Goal: Task Accomplishment & Management: Use online tool/utility

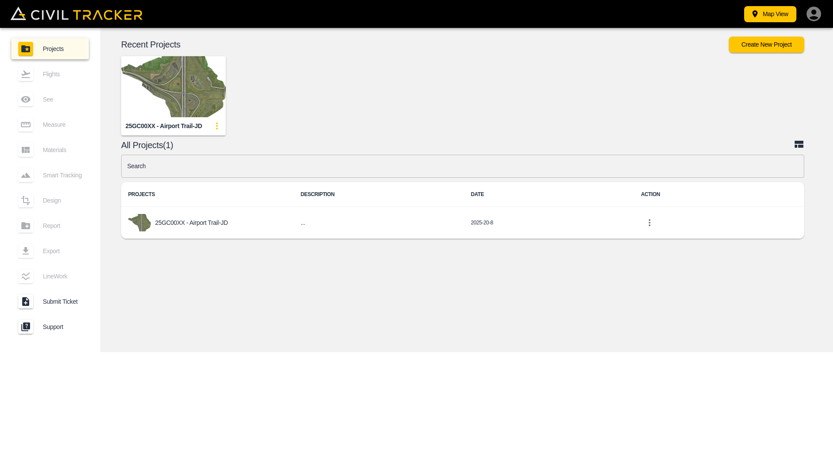
click at [168, 90] on img "button" at bounding box center [173, 86] width 105 height 61
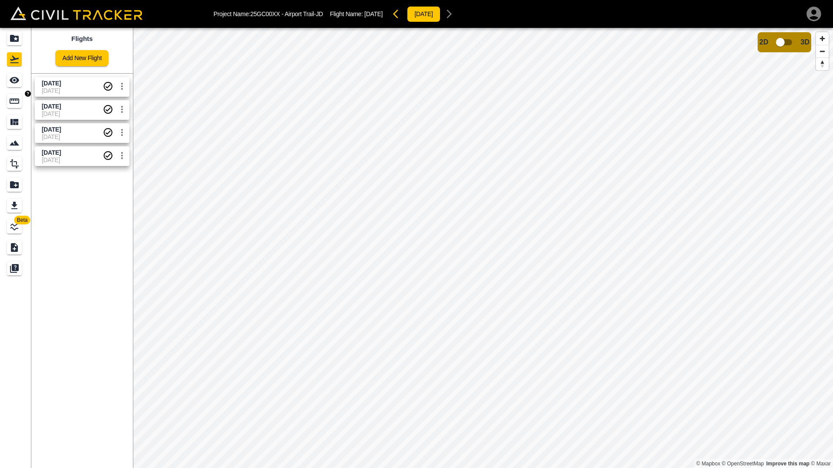
click at [6, 101] on link at bounding box center [15, 101] width 31 height 21
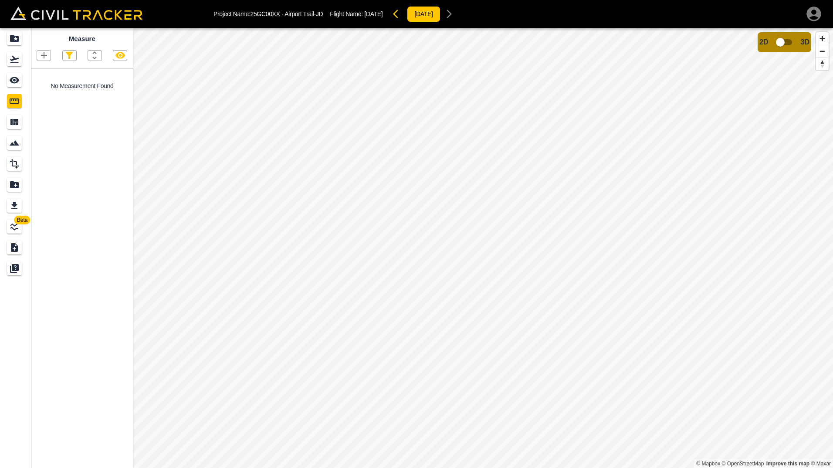
click at [44, 56] on icon "button" at bounding box center [44, 55] width 10 height 10
click at [38, 82] on p "Polyline" at bounding box center [41, 84] width 20 height 7
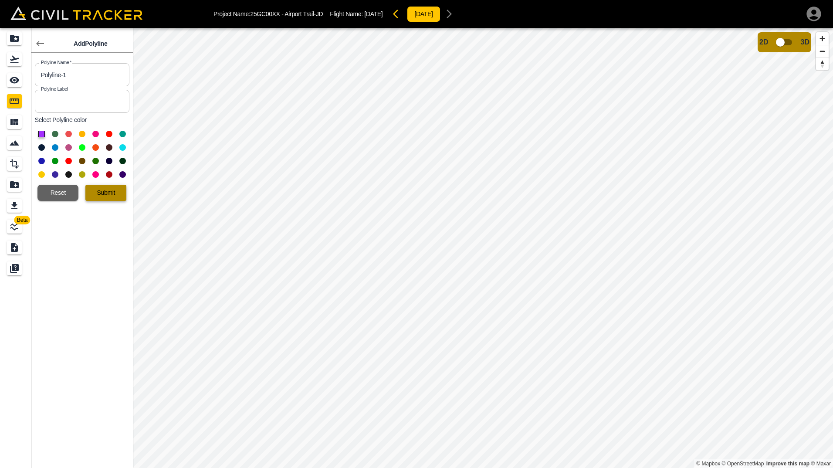
click at [98, 188] on button "Submit" at bounding box center [105, 193] width 41 height 16
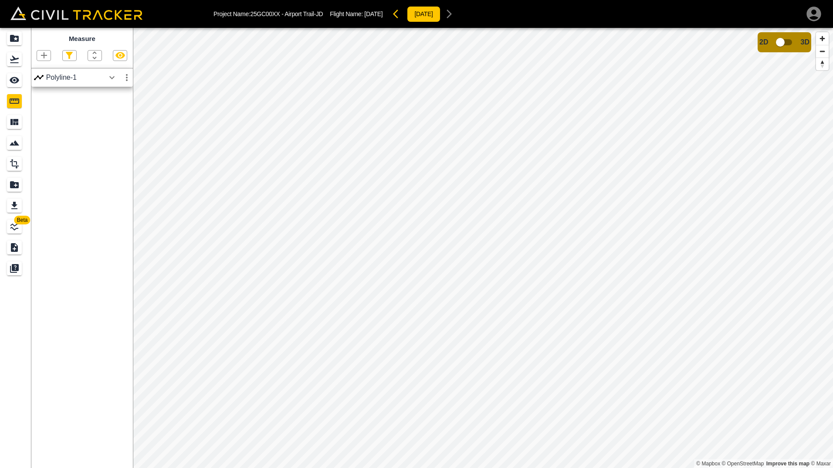
click at [71, 79] on div "Polyline-1" at bounding box center [75, 78] width 58 height 8
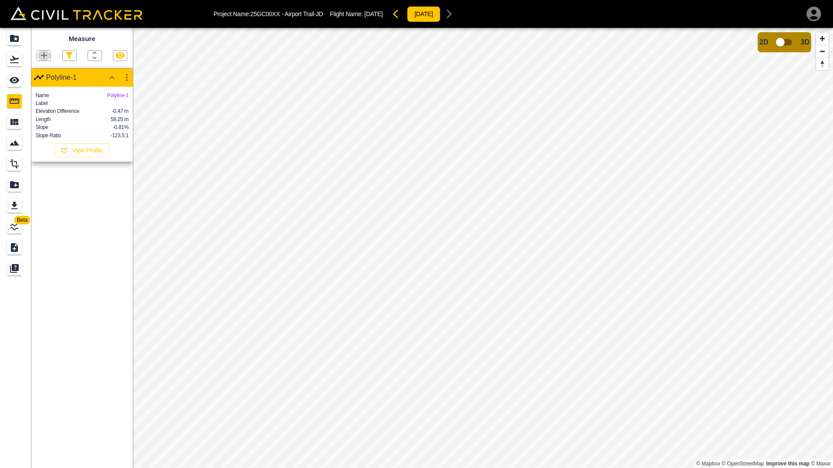
click at [43, 56] on icon "button" at bounding box center [44, 55] width 6 height 6
click at [47, 72] on li "Point" at bounding box center [33, 70] width 52 height 13
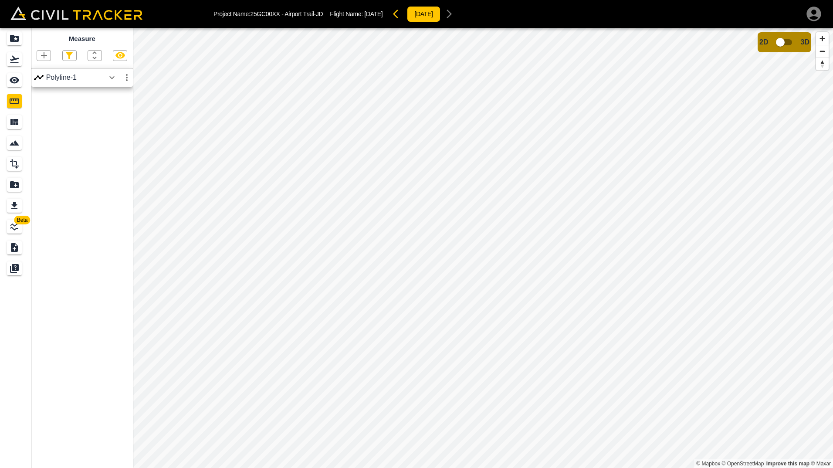
click at [46, 58] on icon "button" at bounding box center [44, 55] width 10 height 10
click at [34, 83] on p "Polyline" at bounding box center [41, 84] width 20 height 7
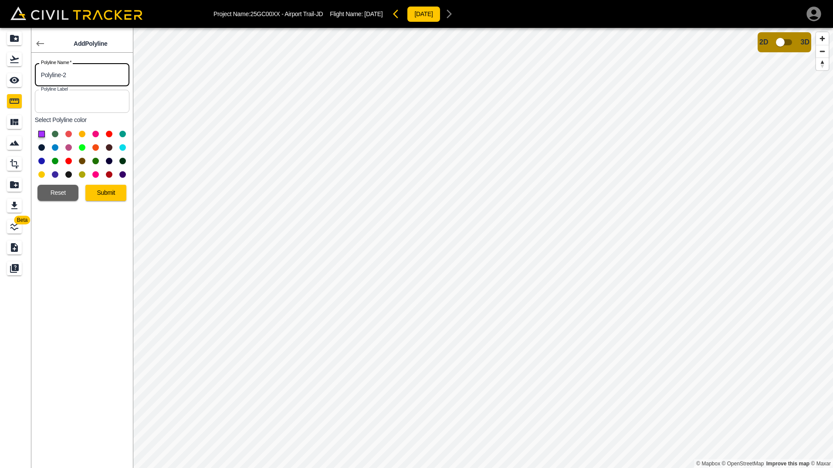
click at [75, 71] on input "Polyline-2" at bounding box center [82, 74] width 94 height 23
drag, startPoint x: 77, startPoint y: 77, endPoint x: 39, endPoint y: 74, distance: 38.0
click at [39, 74] on input "Polyline-2" at bounding box center [82, 74] width 94 height 23
type input "NB Barriers"
click at [103, 194] on button "Submit" at bounding box center [105, 193] width 41 height 16
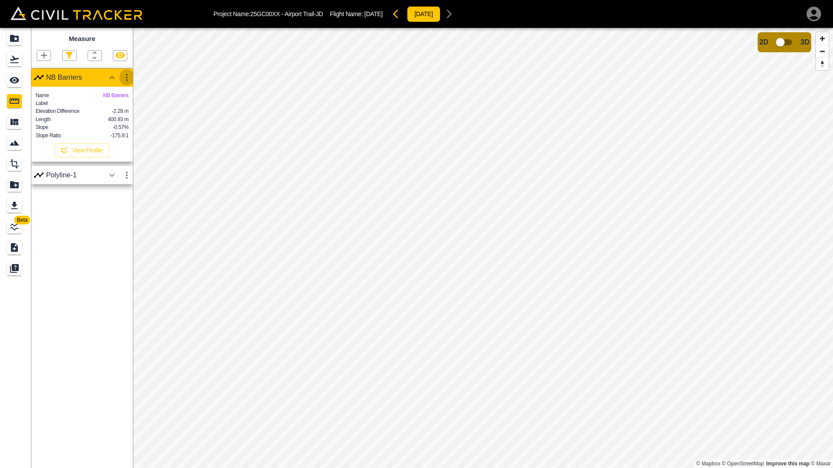
click at [126, 76] on icon "button" at bounding box center [126, 77] width 10 height 10
click at [107, 110] on div at bounding box center [97, 110] width 24 height 17
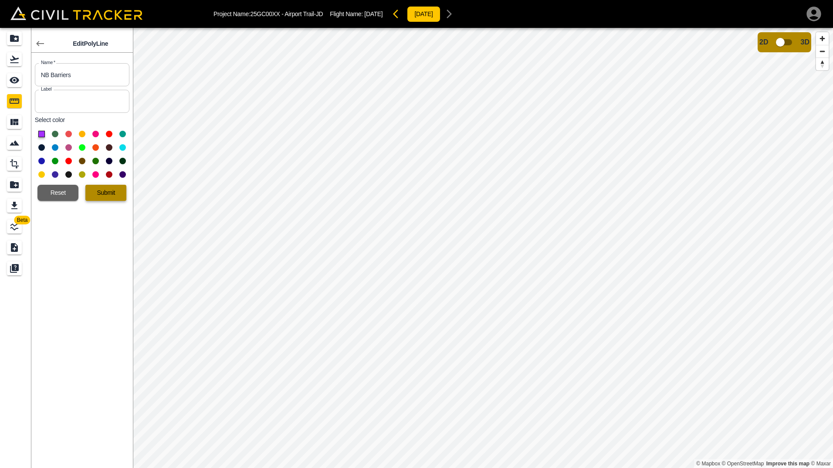
click at [99, 191] on button "Submit" at bounding box center [105, 193] width 41 height 16
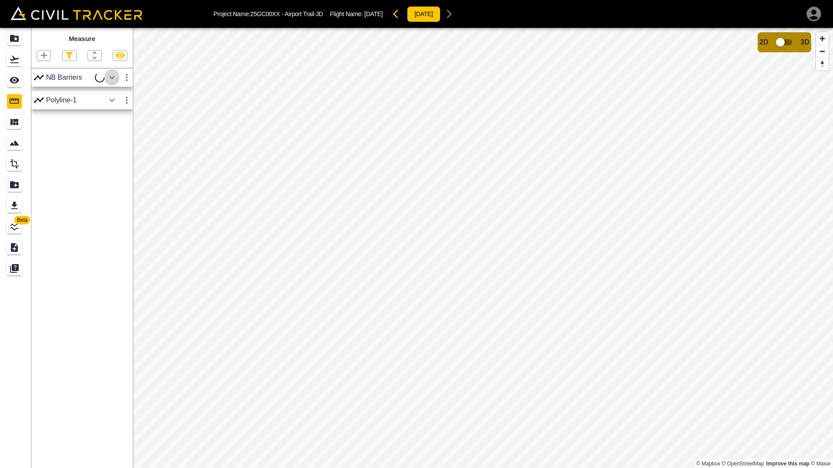
click at [111, 80] on icon "button" at bounding box center [112, 77] width 10 height 10
click at [62, 79] on div "NB Barriers" at bounding box center [75, 78] width 58 height 8
click at [69, 80] on div "NB Barriers" at bounding box center [75, 78] width 58 height 8
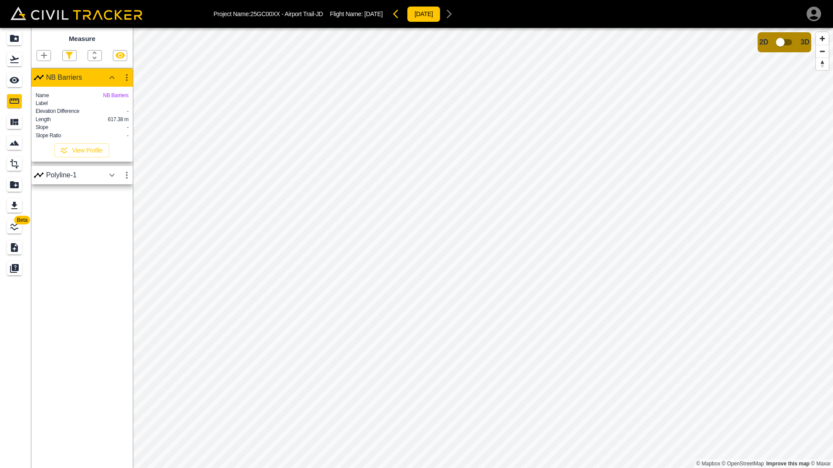
click at [123, 77] on icon "button" at bounding box center [126, 77] width 10 height 10
click at [108, 112] on div at bounding box center [97, 110] width 24 height 17
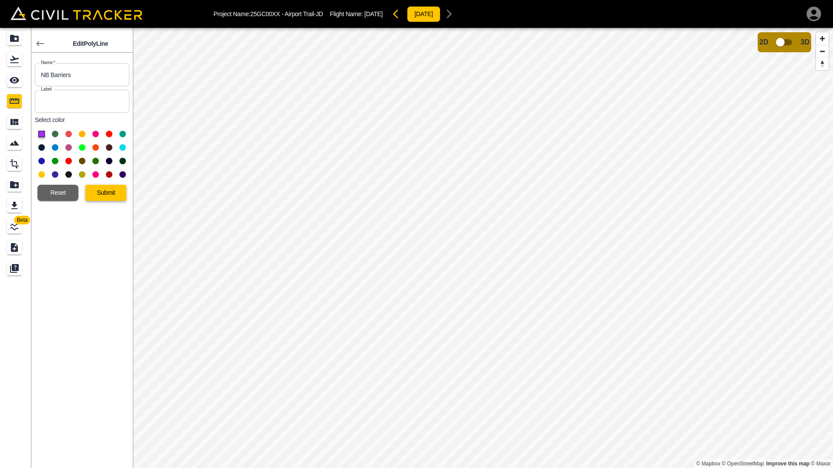
click at [110, 198] on button "Submit" at bounding box center [105, 193] width 41 height 16
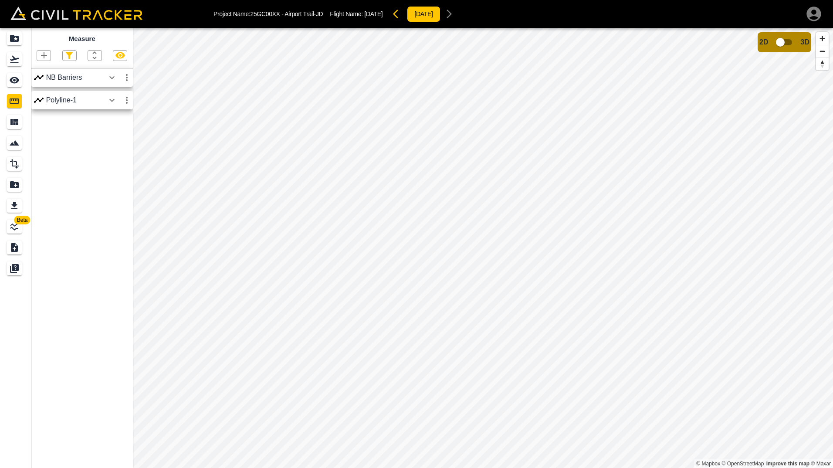
click at [110, 78] on icon "button" at bounding box center [112, 77] width 10 height 10
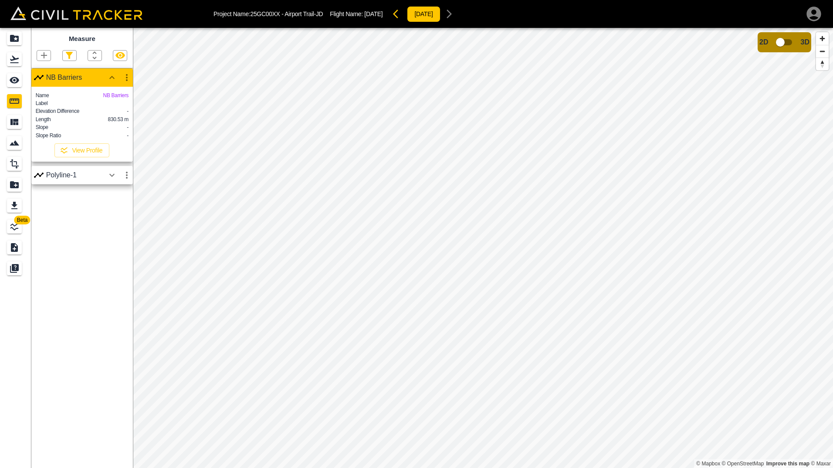
click at [110, 78] on icon "button" at bounding box center [112, 77] width 10 height 10
click at [125, 78] on icon "button" at bounding box center [126, 77] width 10 height 10
click at [111, 109] on h6 "Edit" at bounding box center [118, 110] width 17 height 5
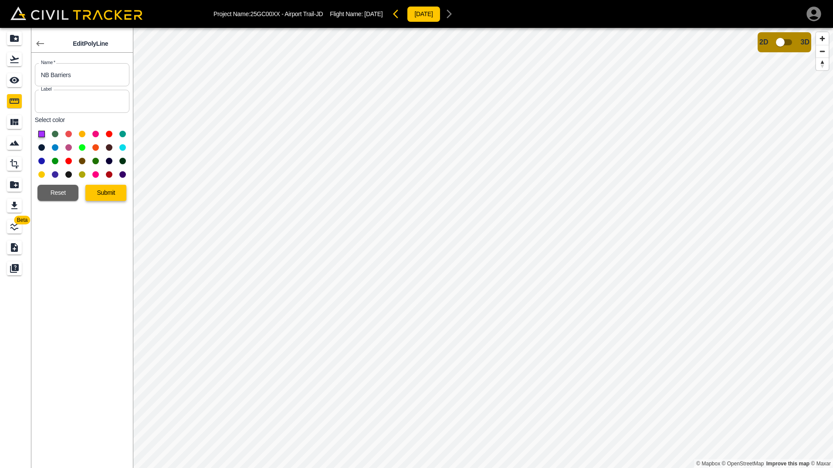
click at [101, 192] on button "Submit" at bounding box center [105, 193] width 41 height 16
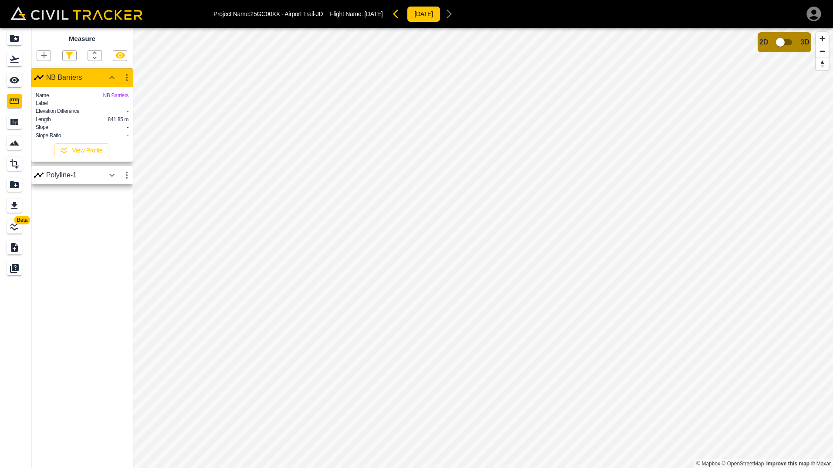
click at [127, 77] on icon "button" at bounding box center [126, 77] width 10 height 10
click at [111, 108] on h6 "Edit" at bounding box center [118, 110] width 17 height 5
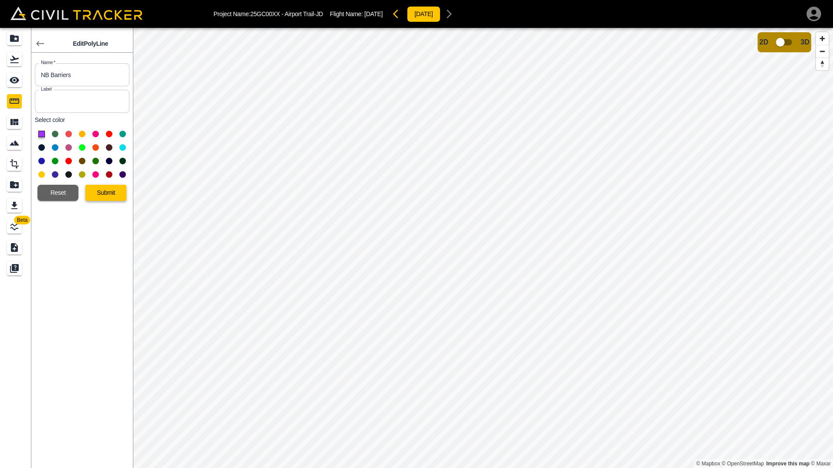
click at [112, 197] on button "Submit" at bounding box center [105, 193] width 41 height 16
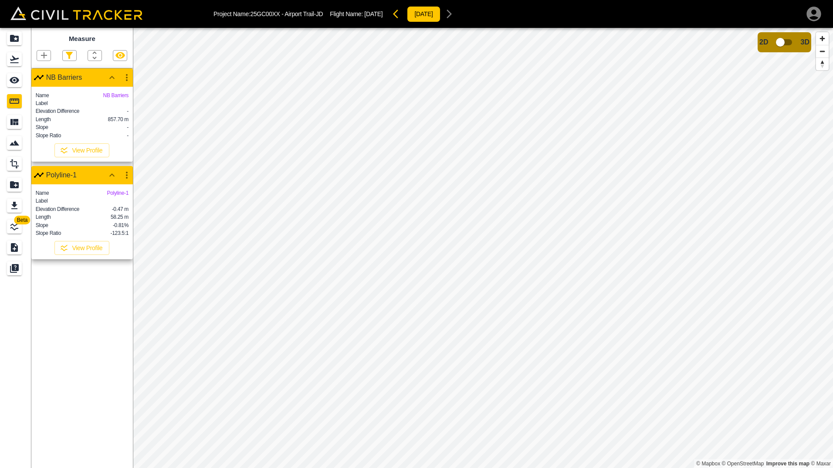
click at [122, 74] on icon "button" at bounding box center [126, 77] width 10 height 10
click at [101, 114] on div at bounding box center [93, 110] width 17 height 17
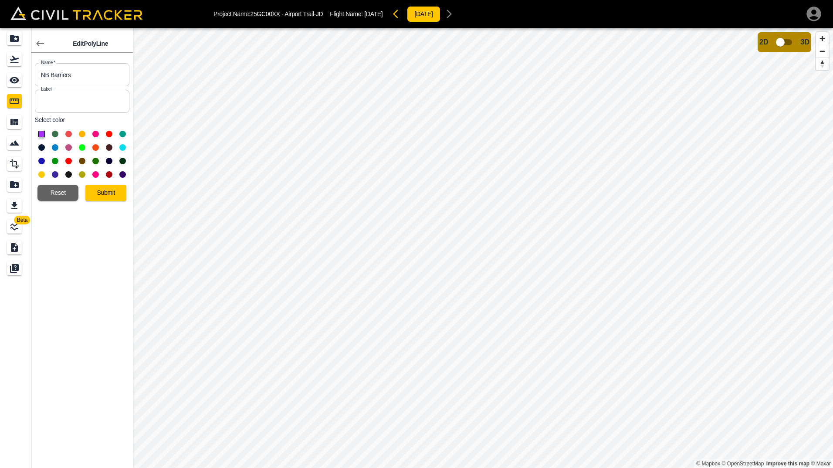
click at [67, 146] on button at bounding box center [68, 147] width 7 height 7
click at [82, 149] on button at bounding box center [82, 147] width 7 height 7
click at [103, 192] on button "Submit" at bounding box center [105, 193] width 41 height 16
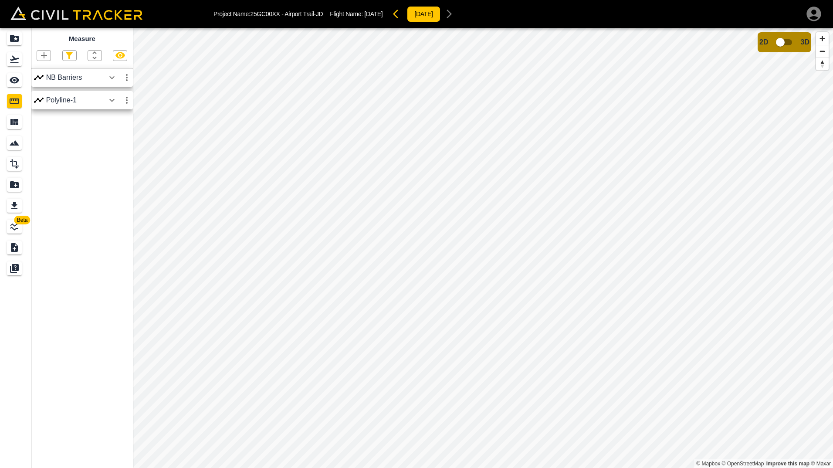
click at [345, 467] on html "Project Name: 25GC00XX - Airport Trail-JD Flight Name: [DATE] [DATE] Beta Measu…" at bounding box center [416, 234] width 833 height 468
